Goal: Task Accomplishment & Management: Use online tool/utility

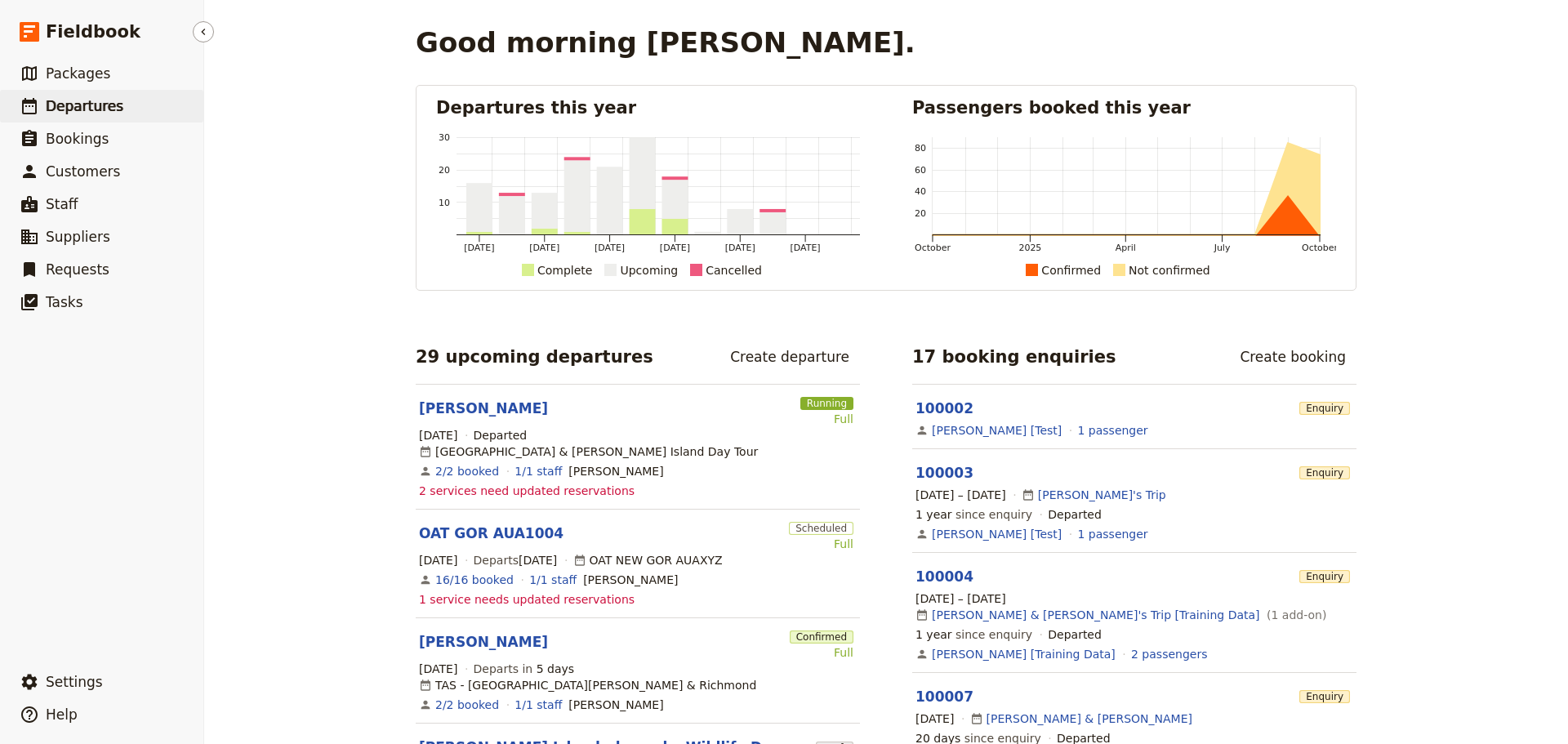
drag, startPoint x: 106, startPoint y: 109, endPoint x: 114, endPoint y: 107, distance: 8.2
click at [107, 109] on span "Departures" at bounding box center [84, 106] width 78 height 16
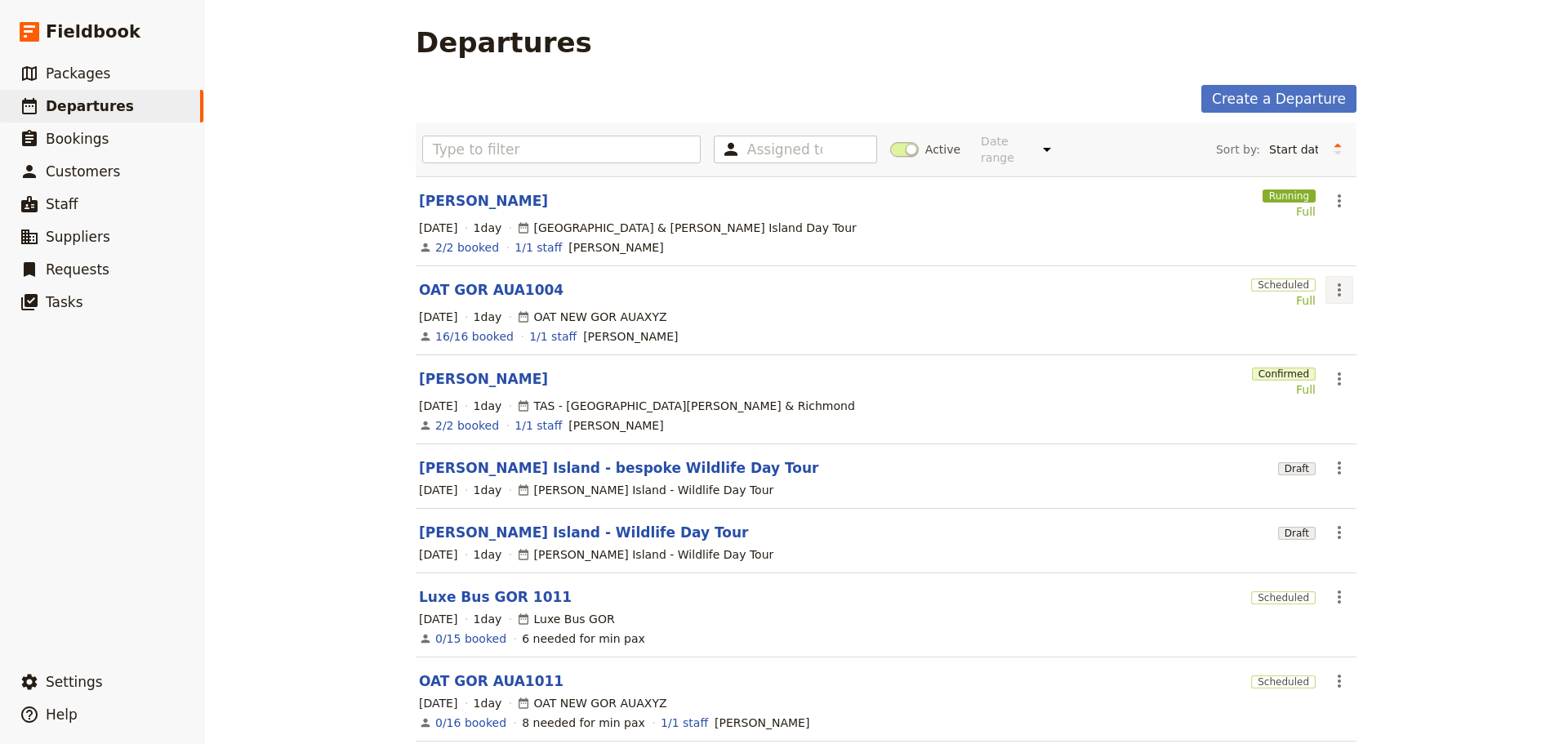
click at [1336, 280] on icon "Actions" at bounding box center [1339, 290] width 20 height 20
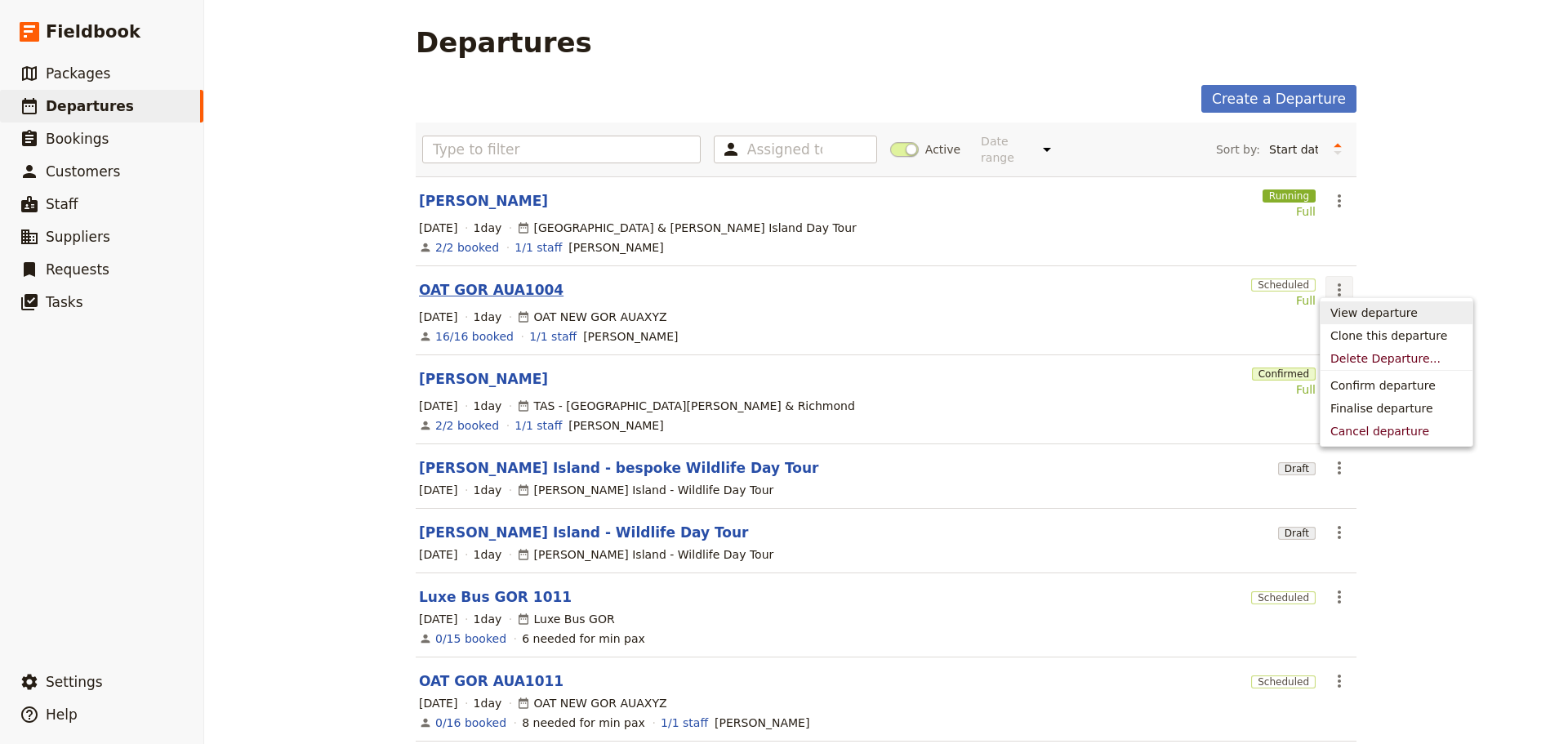
click at [448, 280] on link "OAT GOR AUA1004" at bounding box center [491, 290] width 145 height 20
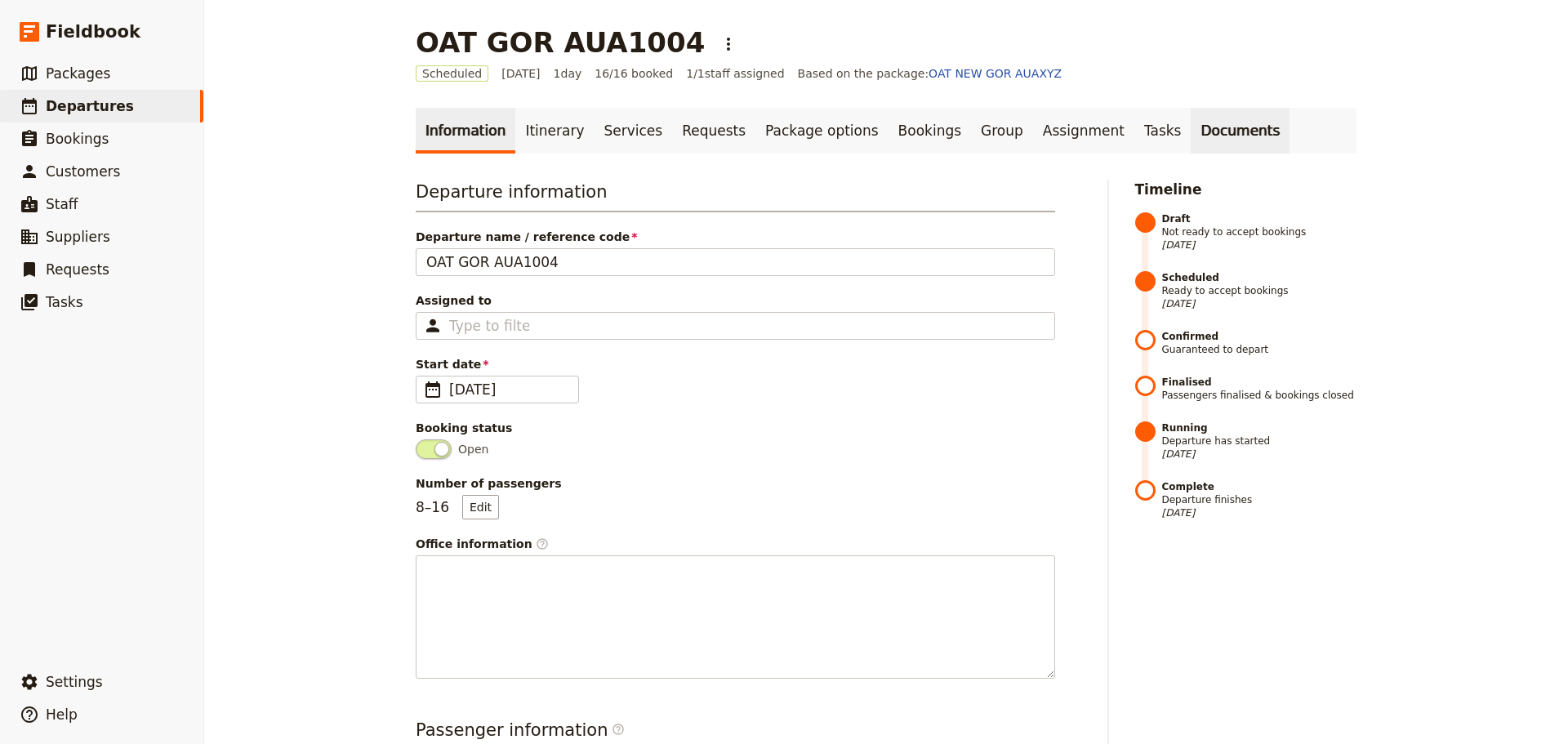
click at [1190, 130] on link "Documents" at bounding box center [1240, 130] width 99 height 46
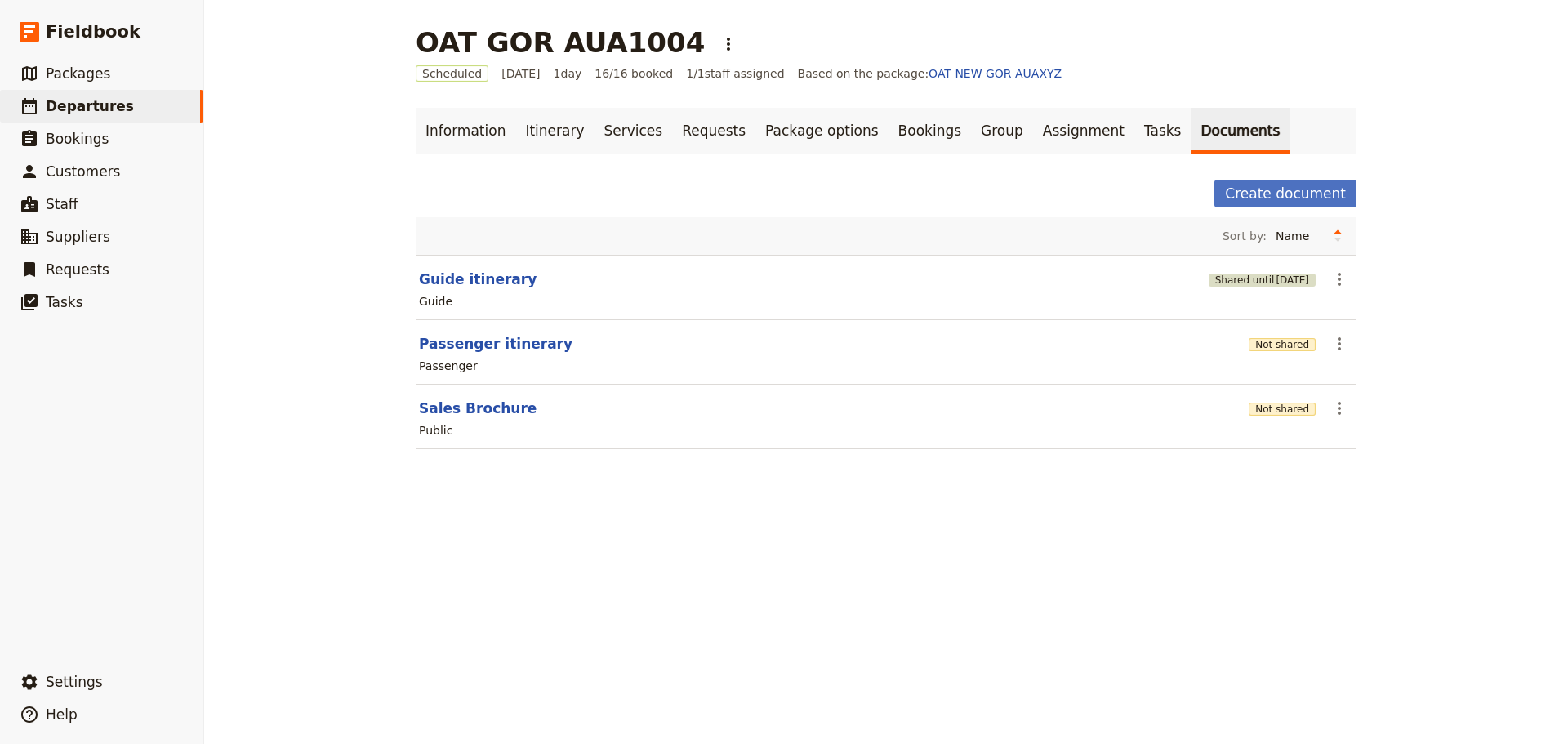
click at [1276, 281] on span "[DATE]" at bounding box center [1292, 280] width 33 height 13
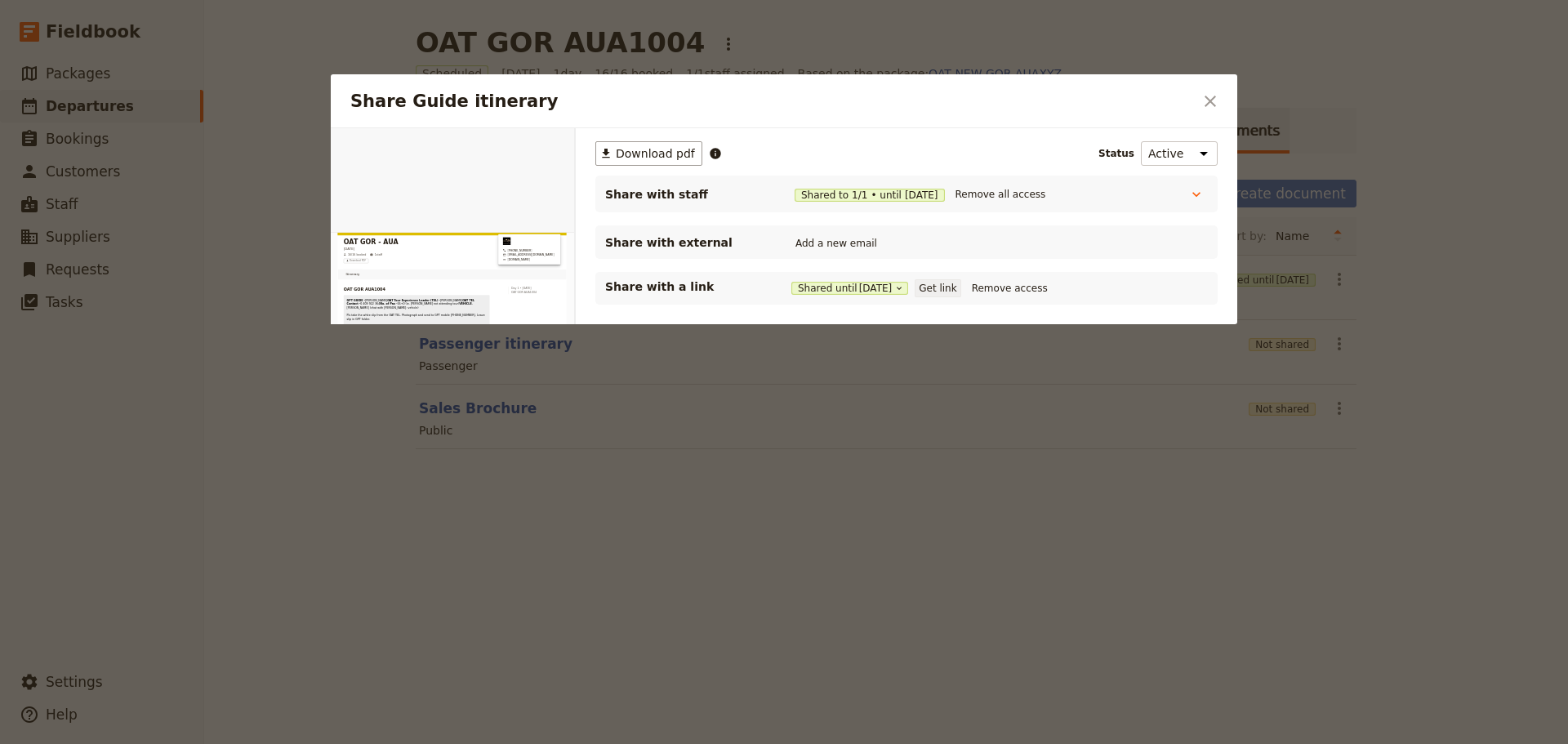
click at [955, 285] on button "Get link" at bounding box center [938, 288] width 46 height 18
click at [1206, 110] on icon "Close dialog" at bounding box center [1210, 101] width 20 height 20
